Goal: Find contact information: Find contact information

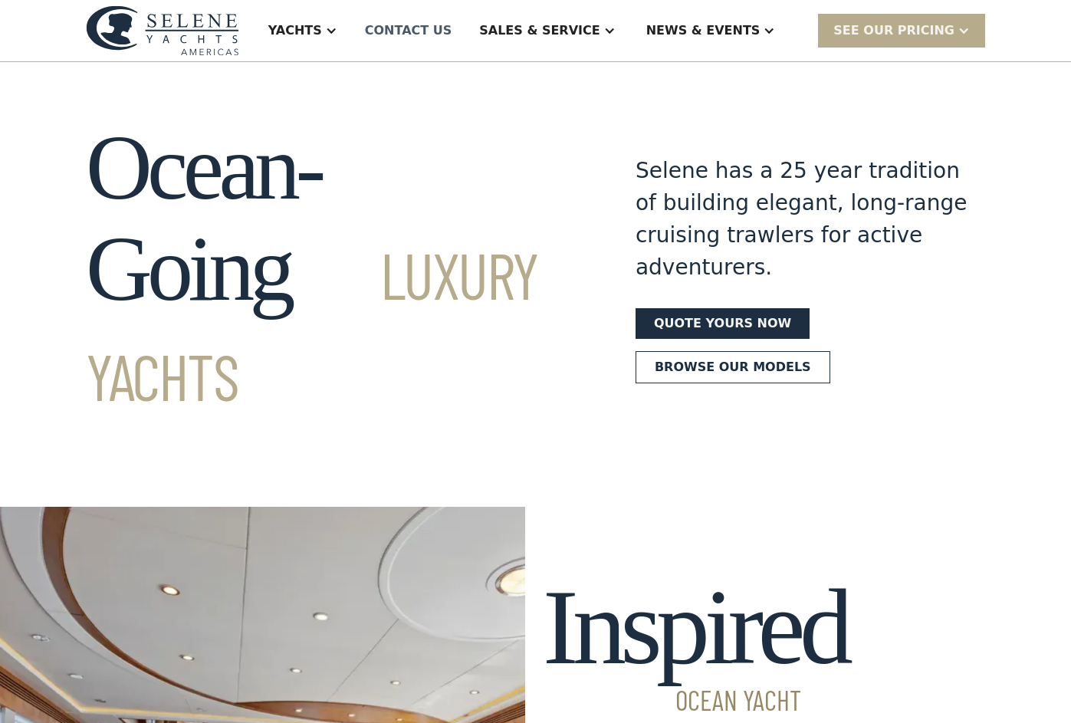
click at [453, 35] on div "Contact US" at bounding box center [408, 30] width 87 height 18
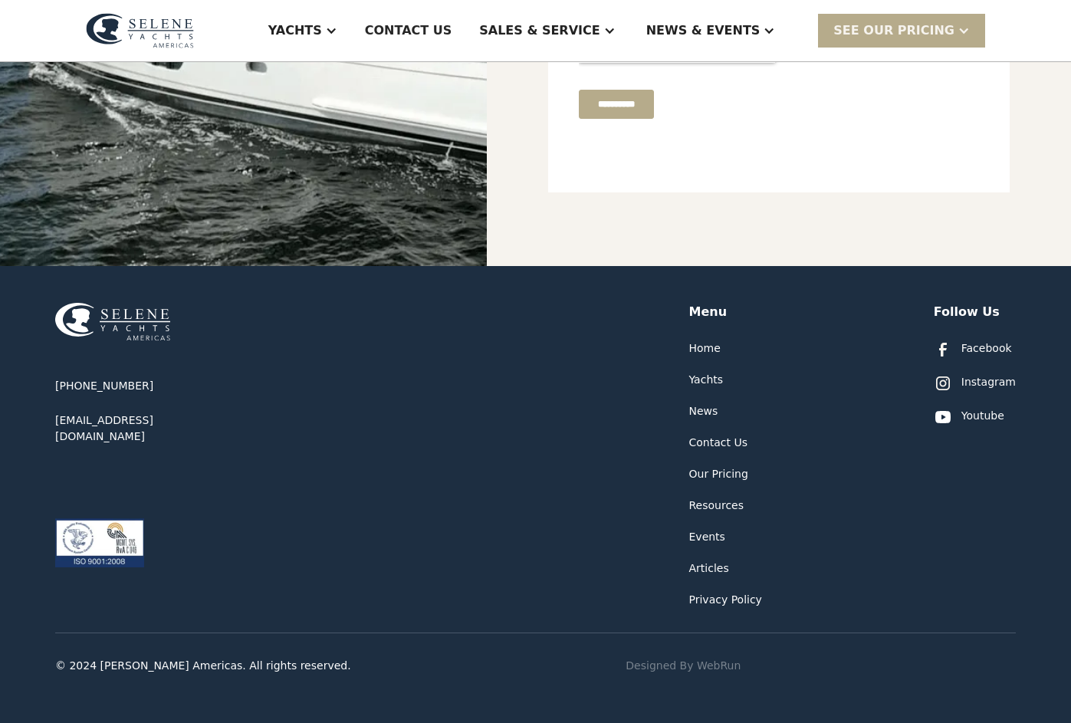
scroll to position [653, 0]
click at [716, 502] on div "Resources" at bounding box center [716, 506] width 55 height 16
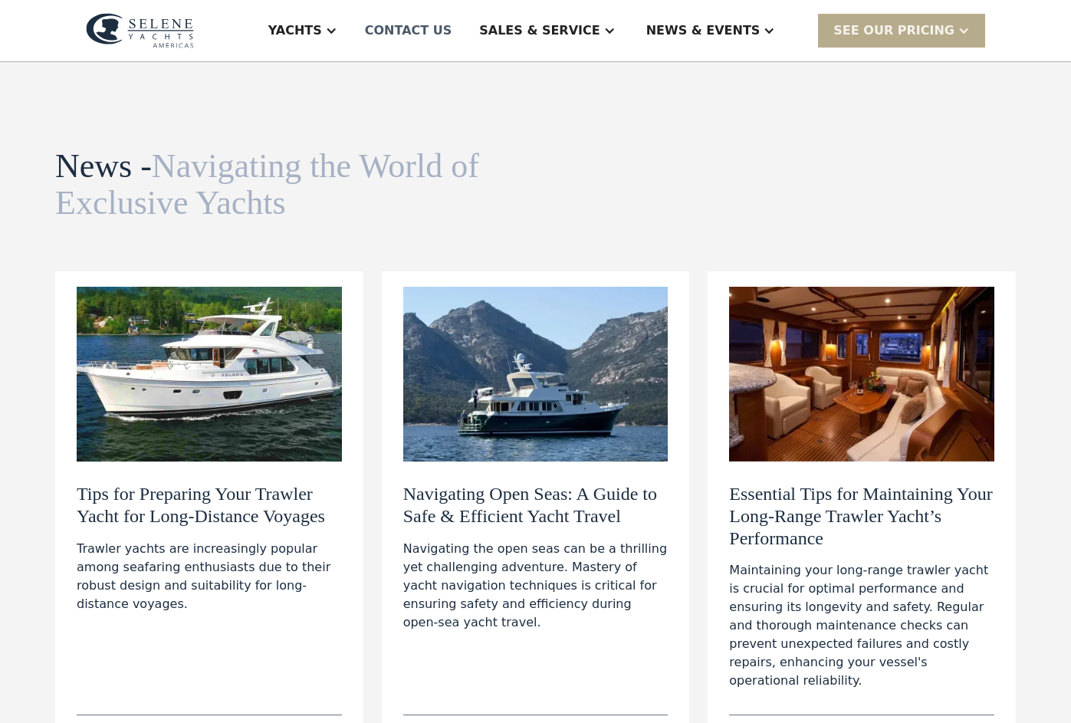
click at [453, 25] on div "Contact US" at bounding box center [408, 30] width 87 height 18
